Goal: Find specific page/section: Find specific page/section

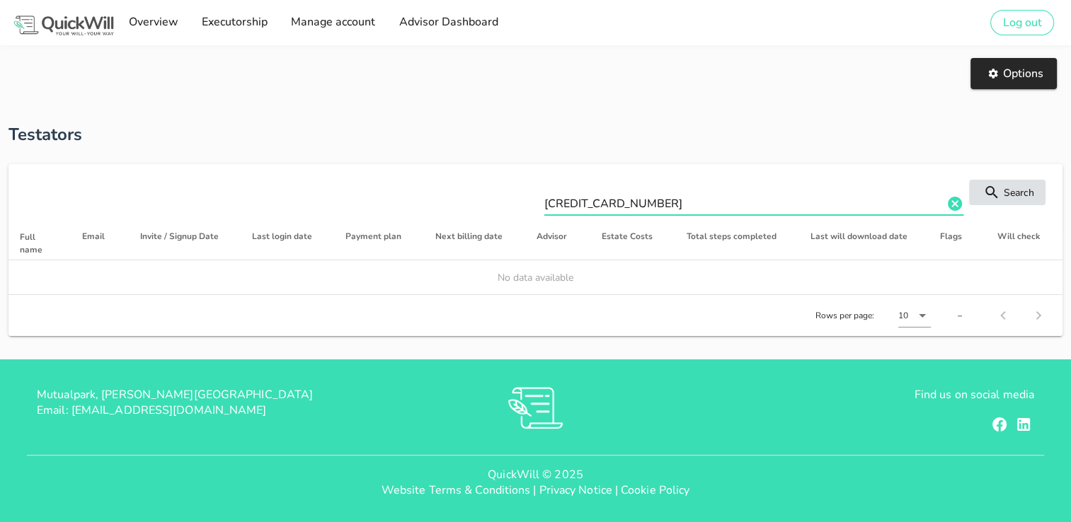
click at [425, 180] on div "[CREDIT_CARD_NUMBER] Search" at bounding box center [535, 195] width 1048 height 57
click at [581, 207] on input "[PERSON_NAME]" at bounding box center [743, 204] width 399 height 23
drag, startPoint x: 564, startPoint y: 205, endPoint x: 456, endPoint y: 211, distance: 108.4
click at [456, 211] on div "[PERSON_NAME] Search" at bounding box center [535, 195] width 1048 height 57
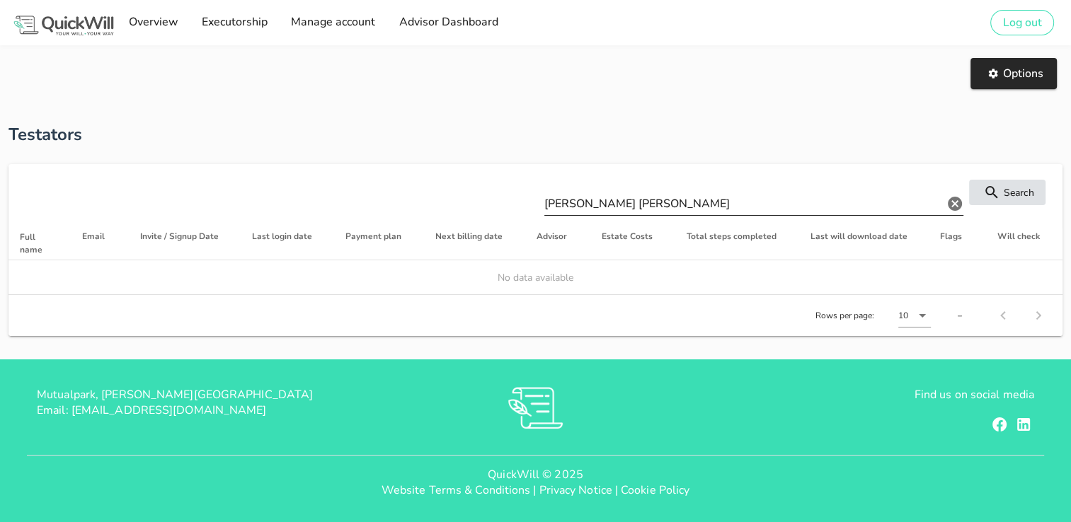
drag, startPoint x: 456, startPoint y: 211, endPoint x: 730, endPoint y: 202, distance: 274.8
click at [730, 202] on div "[PERSON_NAME] [PERSON_NAME] Search" at bounding box center [535, 195] width 1048 height 57
click at [691, 204] on input "[PERSON_NAME] [PERSON_NAME]" at bounding box center [743, 204] width 399 height 23
click at [691, 204] on input "[PERSON_NAME]" at bounding box center [743, 204] width 399 height 23
click at [557, 202] on input "[PERSON_NAME]" at bounding box center [743, 204] width 399 height 23
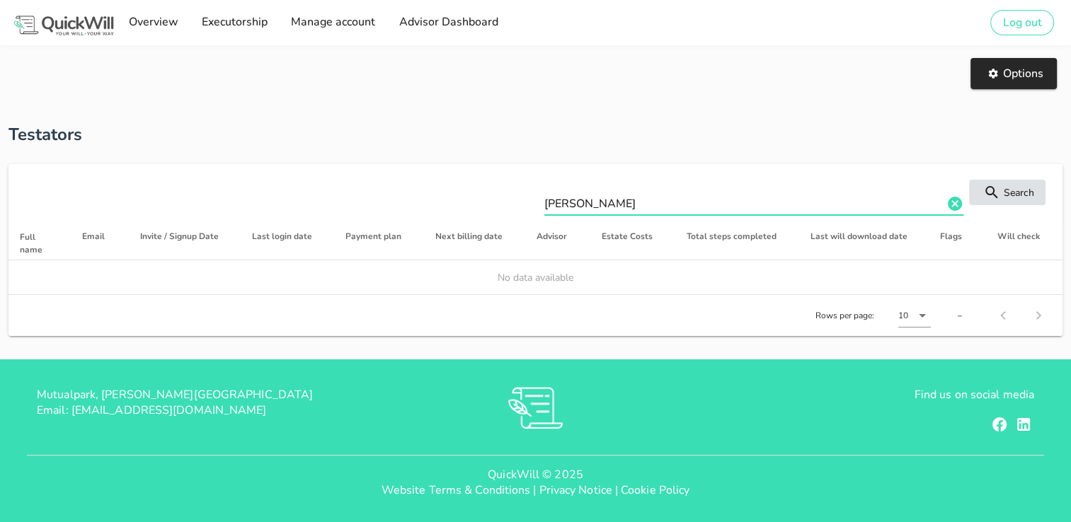
click at [557, 202] on input "[PERSON_NAME]" at bounding box center [743, 204] width 399 height 23
type input "Witness [PERSON_NAME]"
